Goal: Information Seeking & Learning: Learn about a topic

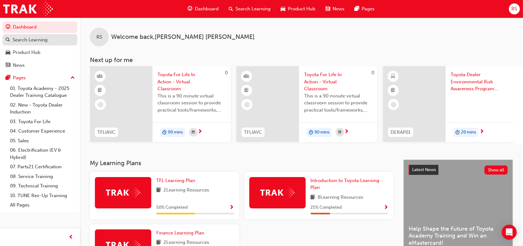
click at [35, 40] on div "Search Learning" at bounding box center [30, 39] width 35 height 7
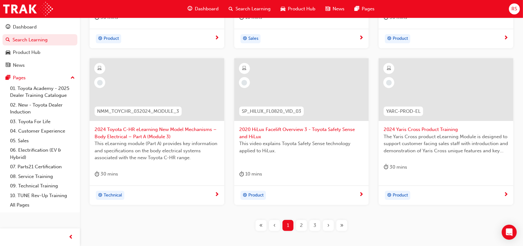
scroll to position [146, 0]
